Goal: Subscribe to service/newsletter

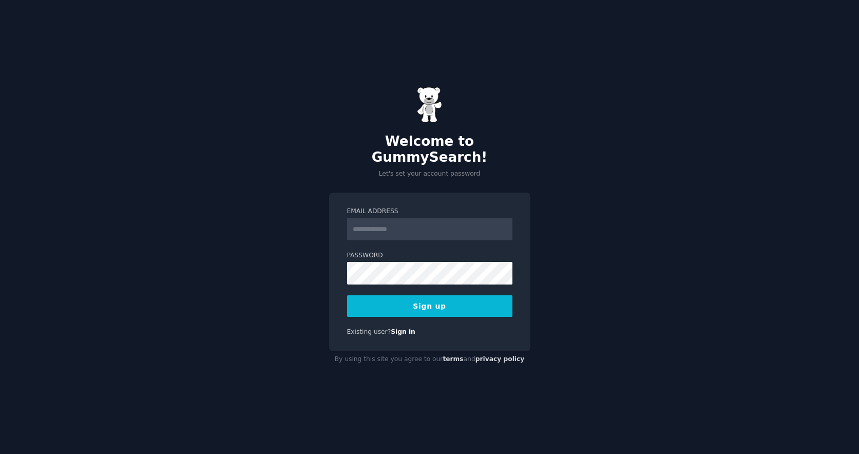
click at [387, 223] on input "Email Address" at bounding box center [429, 229] width 165 height 23
type input "**********"
click at [461, 284] on form "**********" at bounding box center [429, 262] width 165 height 110
click at [461, 299] on button "Sign up" at bounding box center [429, 306] width 165 height 22
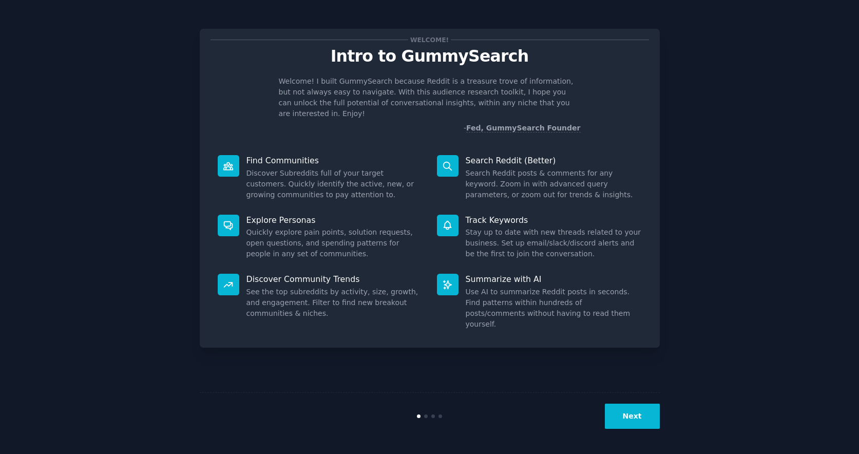
click at [628, 418] on button "Next" at bounding box center [632, 415] width 55 height 25
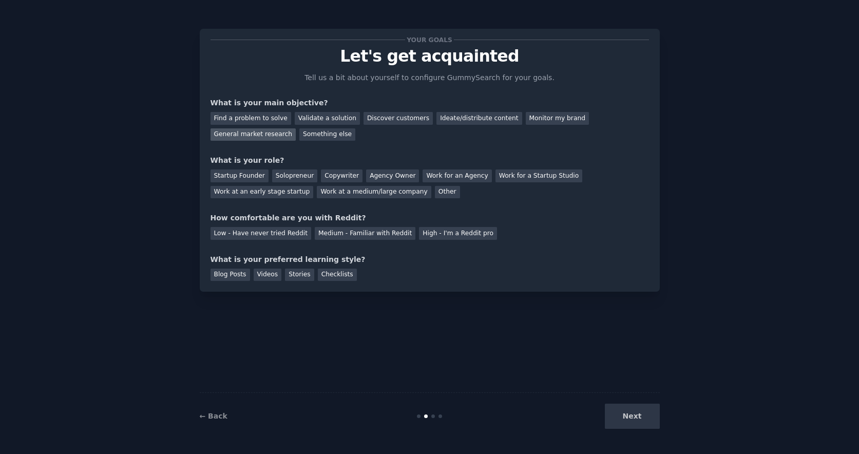
click at [268, 133] on div "General market research" at bounding box center [253, 134] width 86 height 13
click at [391, 120] on div "Discover customers" at bounding box center [397, 118] width 69 height 13
click at [270, 138] on div "General market research" at bounding box center [253, 134] width 86 height 13
click at [376, 120] on div "Discover customers" at bounding box center [397, 118] width 69 height 13
click at [239, 139] on div "General market research" at bounding box center [253, 134] width 86 height 13
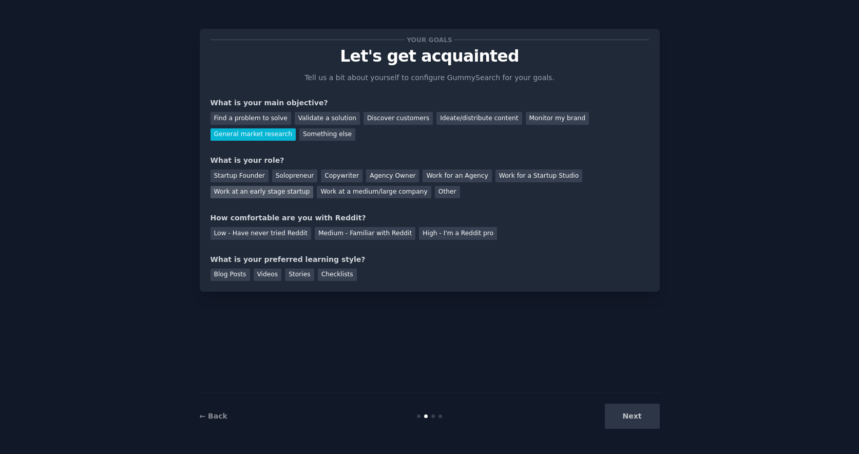
click at [278, 193] on div "Work at an early stage startup" at bounding box center [261, 192] width 103 height 13
click at [243, 220] on div "How comfortable are you with Reddit?" at bounding box center [429, 217] width 438 height 11
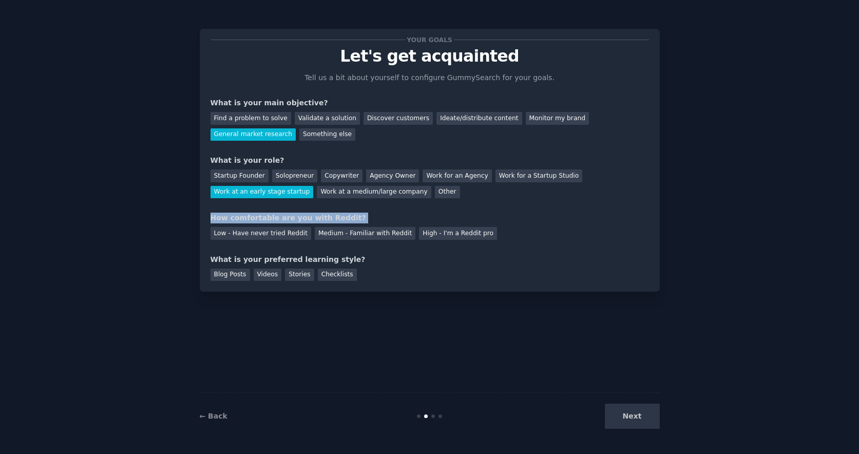
click at [243, 220] on div "How comfortable are you with Reddit?" at bounding box center [429, 217] width 438 height 11
click at [426, 235] on div "High - I'm a Reddit pro" at bounding box center [458, 233] width 78 height 13
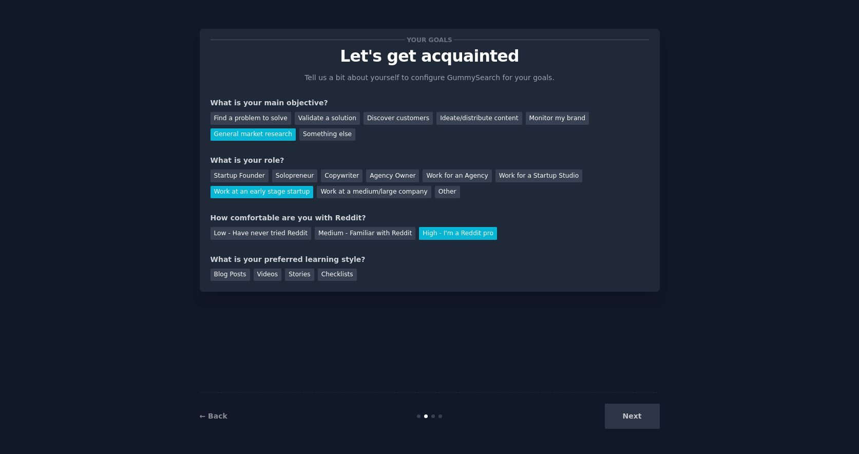
click at [230, 263] on div "What is your preferred learning style?" at bounding box center [429, 259] width 438 height 11
click at [264, 277] on div "Videos" at bounding box center [268, 274] width 28 height 13
click at [213, 276] on div "Blog Posts" at bounding box center [230, 274] width 40 height 13
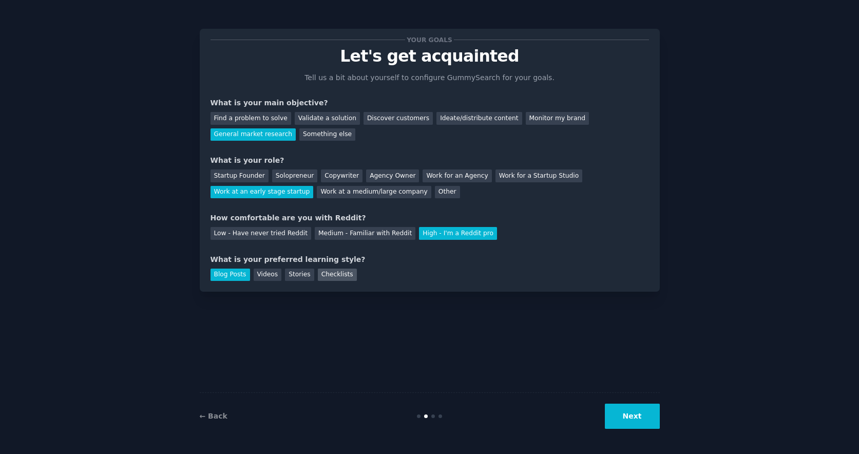
click at [341, 276] on div "Checklists" at bounding box center [337, 274] width 39 height 13
click at [624, 419] on button "Next" at bounding box center [632, 415] width 55 height 25
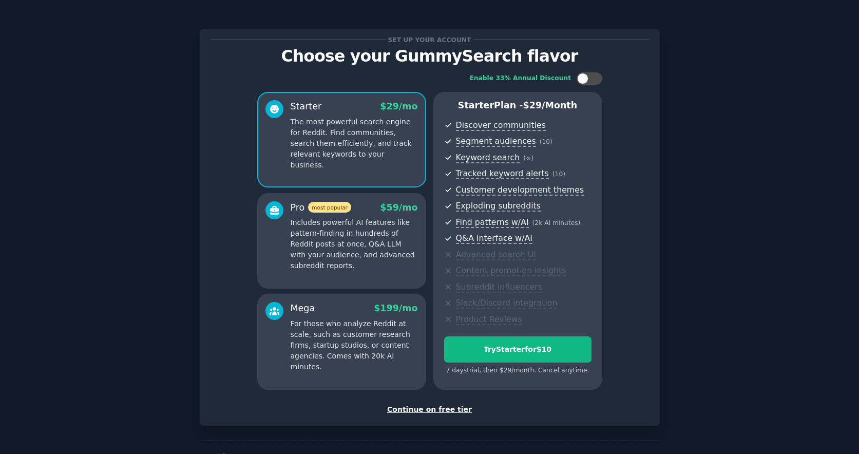
click at [346, 105] on div "Starter $ 29 /mo" at bounding box center [353, 106] width 127 height 13
click at [595, 77] on div at bounding box center [594, 78] width 5 height 5
click at [595, 77] on div at bounding box center [595, 78] width 11 height 11
checkbox input "false"
click at [378, 124] on p "The most powerful search engine for Reddit. Find communities, search them effic…" at bounding box center [353, 143] width 127 height 54
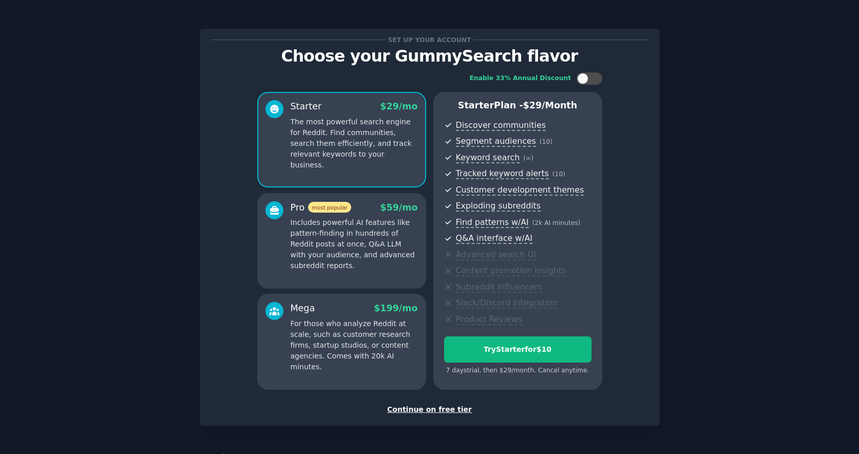
click at [340, 249] on p "Includes powerful AI features like pattern-finding in hundreds of Reddit posts …" at bounding box center [353, 244] width 127 height 54
